Goal: Find specific page/section

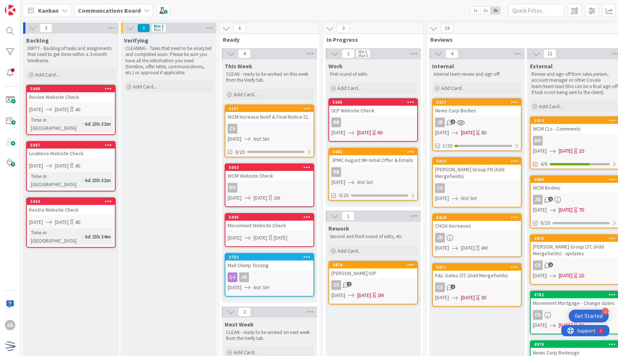
click at [182, 196] on div "Verifying CLEANING - Tasks that need to be analyzed and completed soon. Please …" at bounding box center [169, 355] width 96 height 643
click at [41, 259] on div "Backlog DIRTY - Backlog of tasks and assignments that need to get done within a…" at bounding box center [71, 355] width 96 height 643
click at [482, 115] on div "News Corp Bodies" at bounding box center [477, 111] width 88 height 10
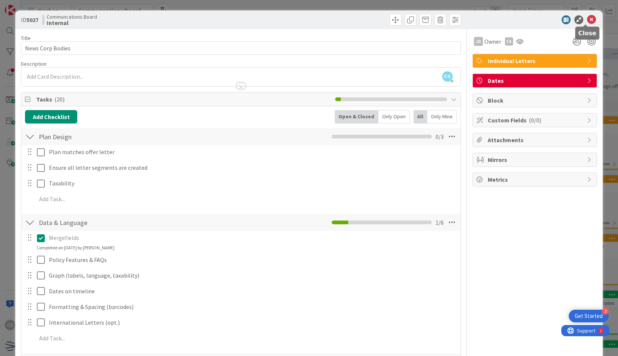
click at [587, 19] on icon at bounding box center [591, 19] width 9 height 9
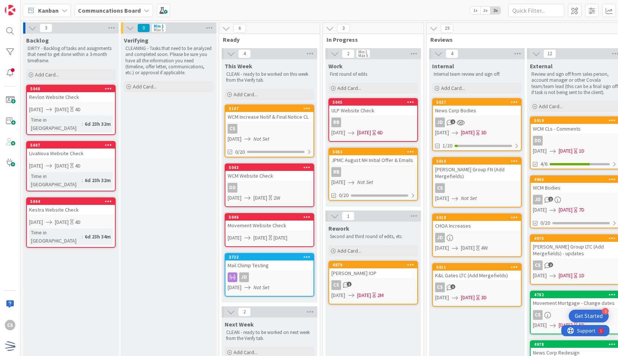
click at [196, 158] on div "Verifying CLEANING - Tasks that need to be analyzed and completed soon. Please …" at bounding box center [169, 355] width 96 height 643
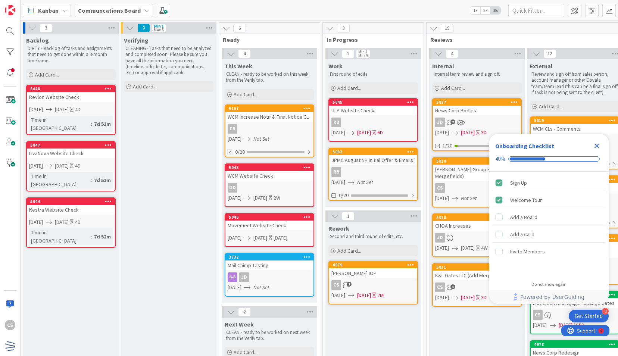
click at [596, 148] on icon "Close Checklist" at bounding box center [597, 146] width 5 height 5
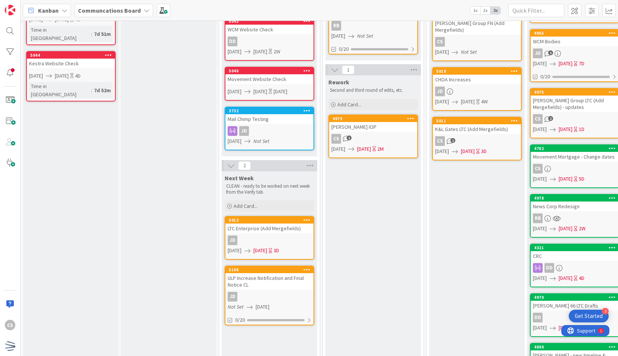
scroll to position [261, 0]
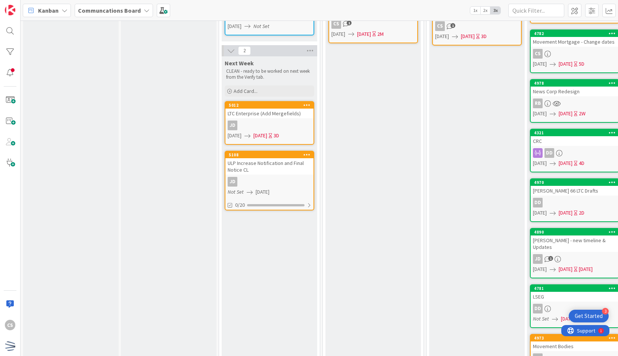
click at [36, 210] on div "Backlog DIRTY - Backlog of tasks and assignments that need to get done within a…" at bounding box center [71, 93] width 96 height 643
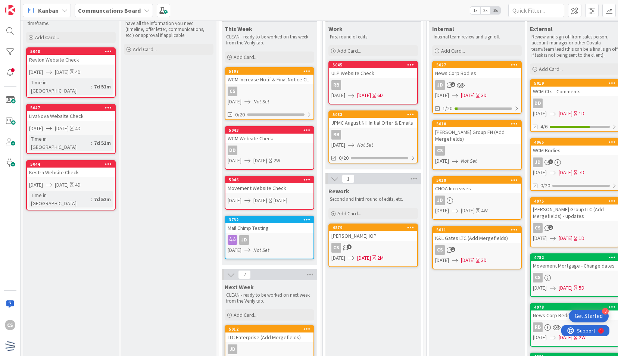
scroll to position [0, 0]
